Goal: Use online tool/utility: Utilize a website feature to perform a specific function

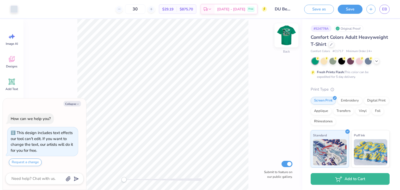
click at [287, 34] on img at bounding box center [286, 35] width 21 height 21
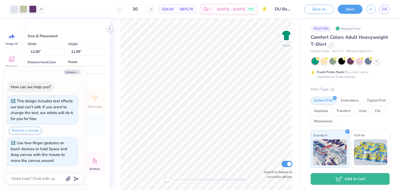
click at [109, 28] on icon at bounding box center [110, 29] width 4 height 4
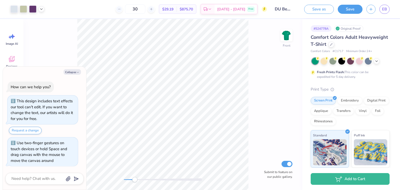
click at [133, 180] on div "Accessibility label" at bounding box center [134, 179] width 5 height 5
click at [285, 35] on img at bounding box center [286, 35] width 21 height 21
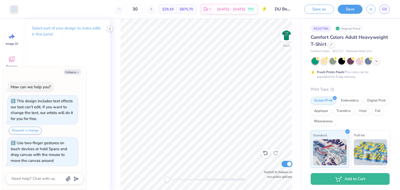
click at [110, 29] on icon at bounding box center [110, 29] width 4 height 4
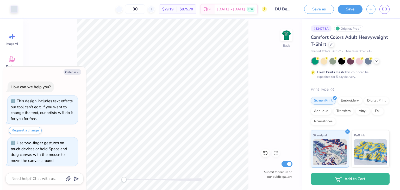
drag, startPoint x: 147, startPoint y: 9, endPoint x: 131, endPoint y: 8, distance: 15.9
click at [131, 8] on div "30" at bounding box center [135, 8] width 39 height 9
click at [76, 71] on icon "button" at bounding box center [77, 72] width 3 height 3
type textarea "x"
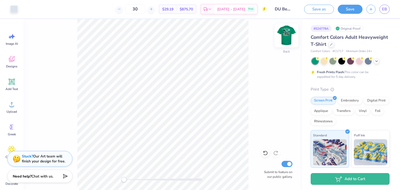
click at [283, 36] on img at bounding box center [286, 35] width 21 height 21
click at [42, 10] on icon at bounding box center [41, 9] width 4 height 4
click at [41, 10] on icon at bounding box center [41, 9] width 4 height 4
click at [41, 9] on icon at bounding box center [41, 9] width 4 height 4
drag, startPoint x: 146, startPoint y: 8, endPoint x: 139, endPoint y: 9, distance: 7.1
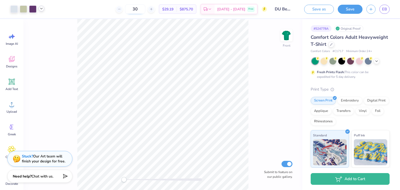
click at [139, 9] on input "30" at bounding box center [135, 8] width 20 height 9
type input "24"
click at [256, 102] on div "Front Submit to feature on our public gallery." at bounding box center [162, 104] width 279 height 171
click at [287, 33] on img at bounding box center [286, 35] width 21 height 21
click at [286, 34] on img at bounding box center [286, 35] width 21 height 21
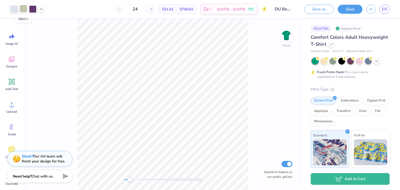
click at [24, 8] on div at bounding box center [23, 8] width 7 height 7
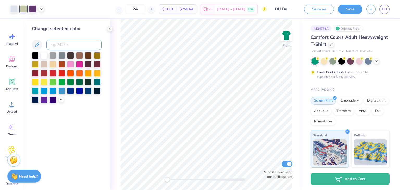
click at [65, 43] on input at bounding box center [73, 45] width 55 height 10
type input "656"
click at [110, 28] on polyline at bounding box center [109, 29] width 1 height 2
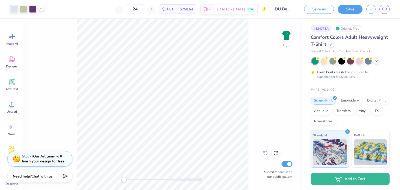
click at [41, 9] on icon at bounding box center [41, 9] width 4 height 4
click at [12, 10] on div at bounding box center [13, 8] width 7 height 7
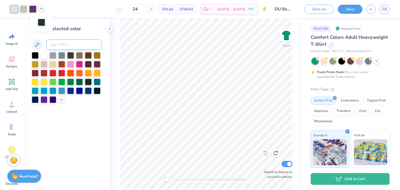
click at [69, 46] on input at bounding box center [73, 45] width 55 height 10
type input "5803"
click at [109, 27] on icon at bounding box center [110, 29] width 4 height 4
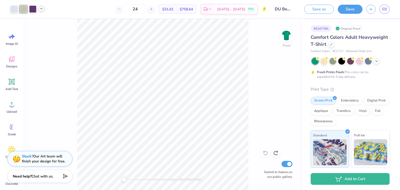
click at [40, 11] on div at bounding box center [42, 9] width 6 height 6
click at [32, 12] on div at bounding box center [32, 8] width 7 height 7
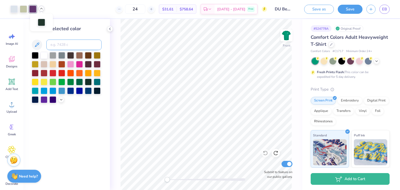
click at [62, 44] on input at bounding box center [73, 45] width 55 height 10
type input "5605"
click at [108, 29] on icon at bounding box center [110, 29] width 4 height 4
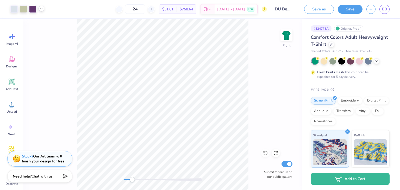
click at [44, 9] on div at bounding box center [42, 9] width 6 height 6
click at [42, 10] on icon at bounding box center [41, 9] width 4 height 4
click at [48, 64] on div "Front Submit to feature on our public gallery." at bounding box center [162, 104] width 279 height 171
click at [40, 9] on icon at bounding box center [41, 9] width 4 height 4
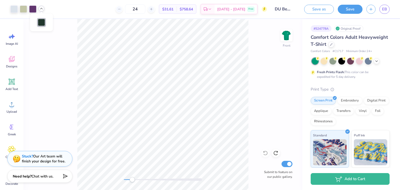
click at [33, 8] on div at bounding box center [32, 8] width 7 height 7
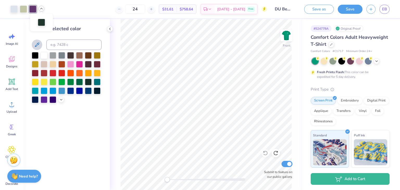
click at [39, 44] on icon at bounding box center [37, 45] width 6 height 6
click at [108, 29] on icon at bounding box center [110, 29] width 4 height 4
